Goal: Information Seeking & Learning: Learn about a topic

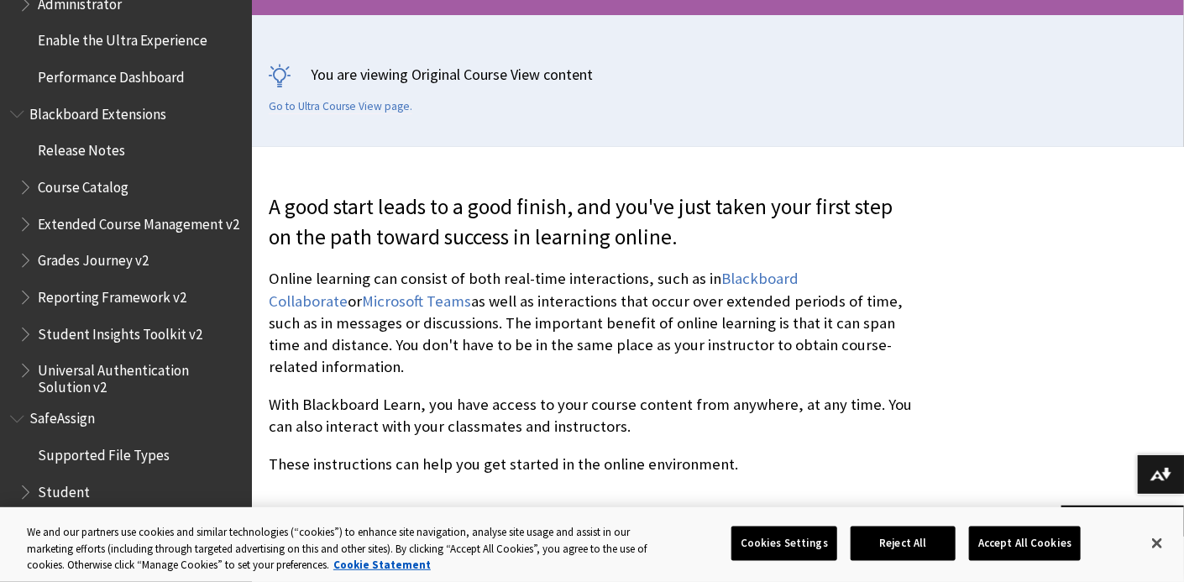
scroll to position [2645, 0]
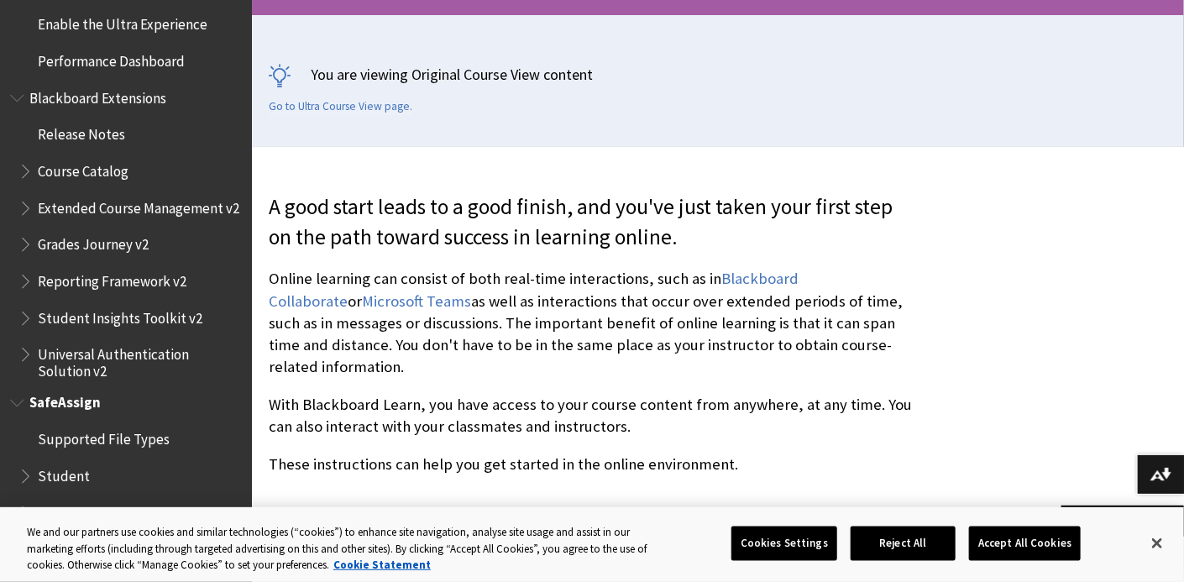
click at [106, 433] on span "Supported File Types" at bounding box center [104, 436] width 132 height 23
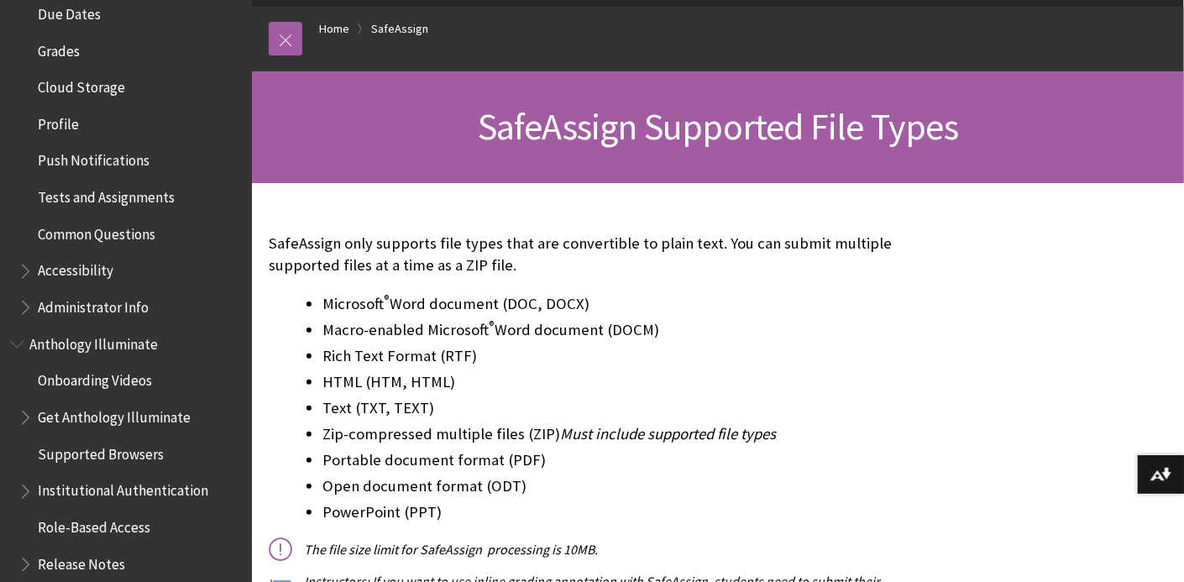
scroll to position [578, 0]
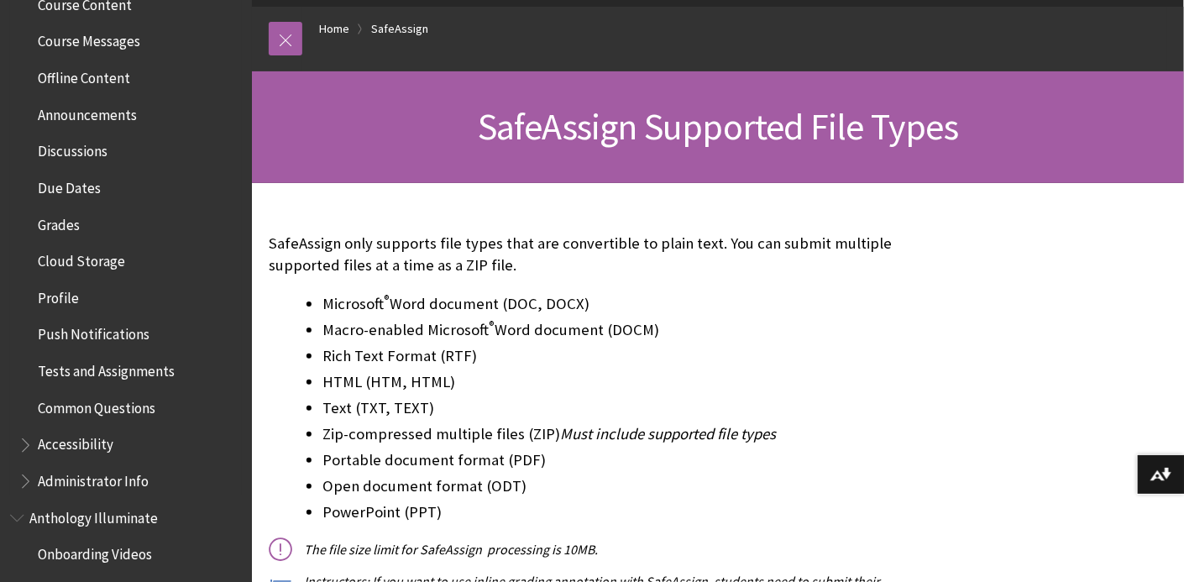
click at [138, 363] on span "Tests and Assignments" at bounding box center [106, 368] width 137 height 23
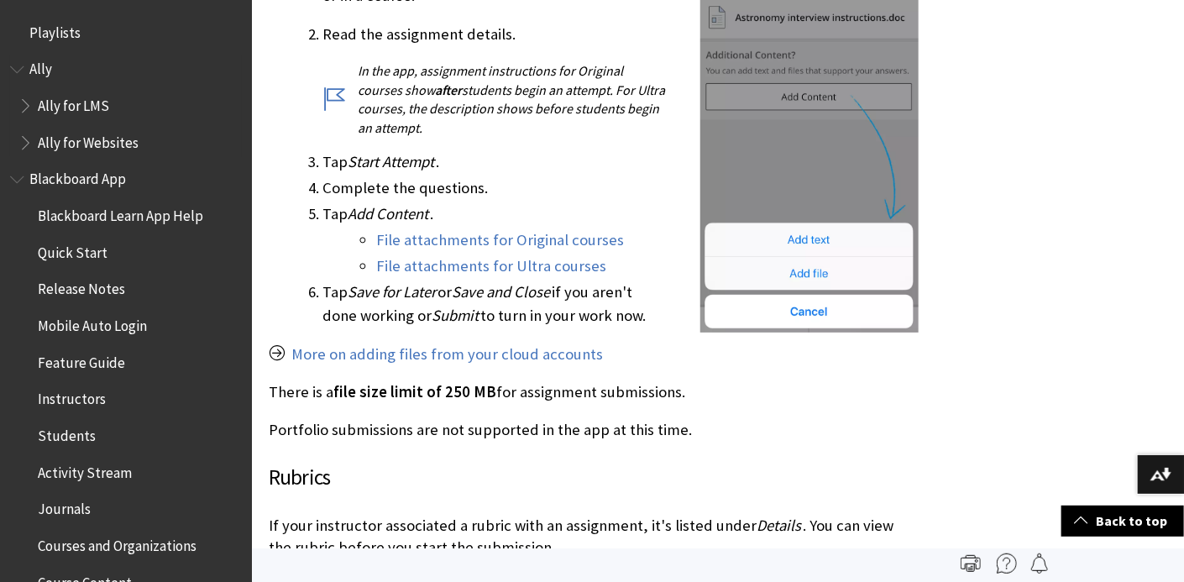
click at [103, 139] on span "Ally for Websites" at bounding box center [88, 140] width 101 height 23
